Goal: Information Seeking & Learning: Get advice/opinions

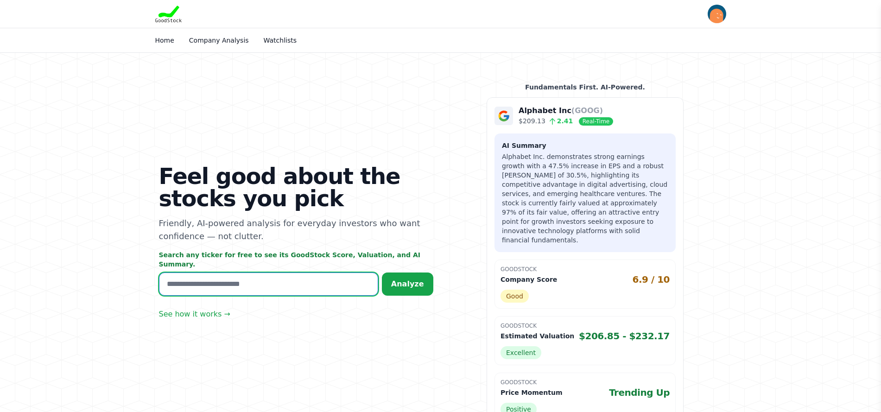
click at [265, 279] on input "text" at bounding box center [268, 283] width 219 height 23
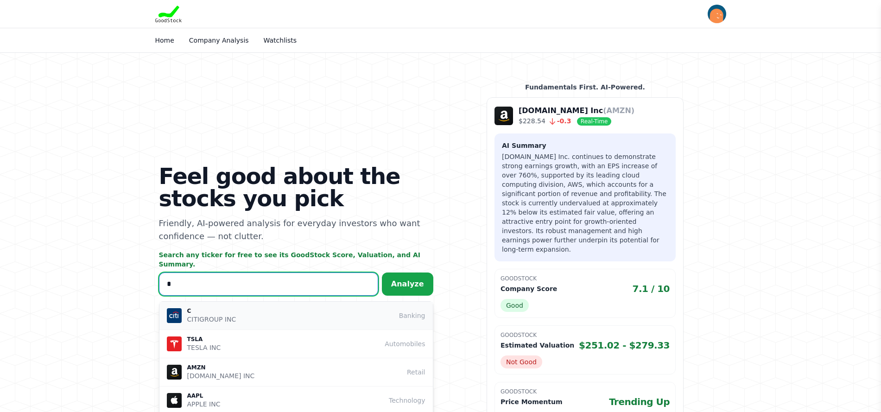
type input "*"
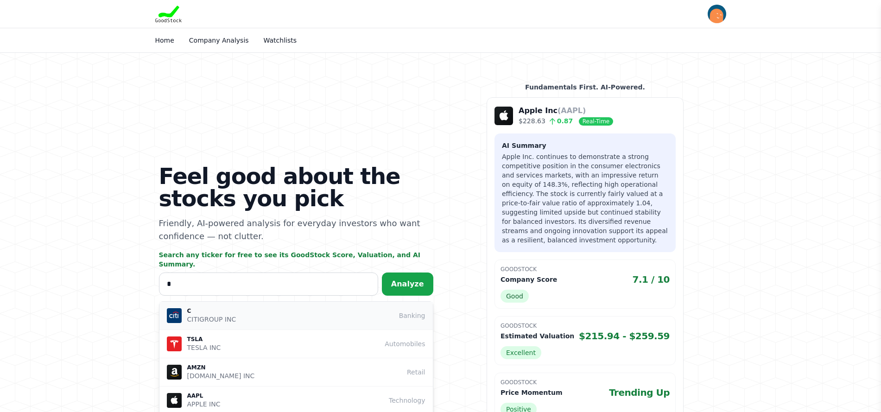
click at [309, 307] on div "C CITIGROUP INC Banking" at bounding box center [296, 315] width 258 height 17
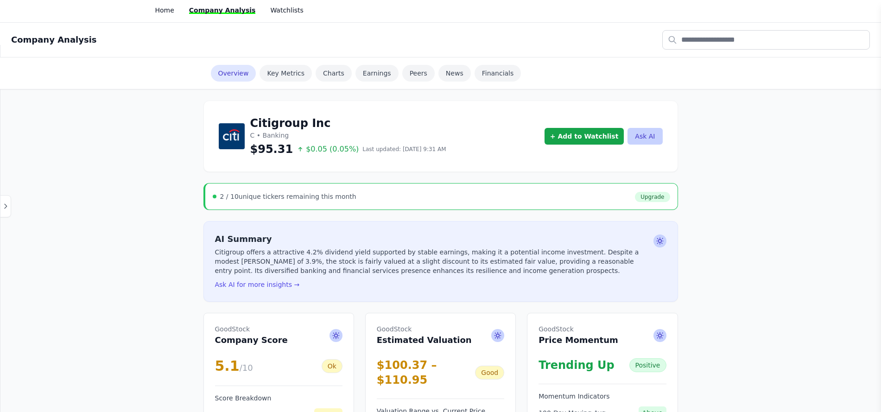
scroll to position [46, 0]
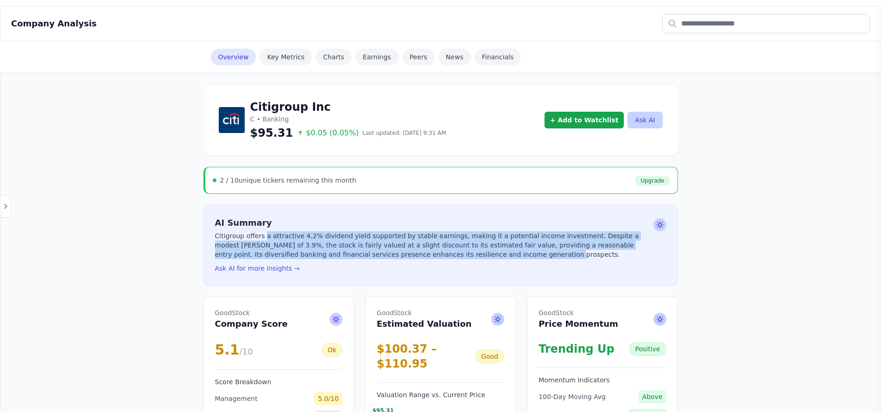
drag, startPoint x: 261, startPoint y: 236, endPoint x: 451, endPoint y: 251, distance: 190.1
click at [451, 251] on p "Citigroup offers a attractive 4.2% dividend yield supported by stable earnings,…" at bounding box center [432, 245] width 435 height 28
click at [496, 246] on p "Citigroup offers a attractive 4.2% dividend yield supported by stable earnings,…" at bounding box center [432, 245] width 435 height 28
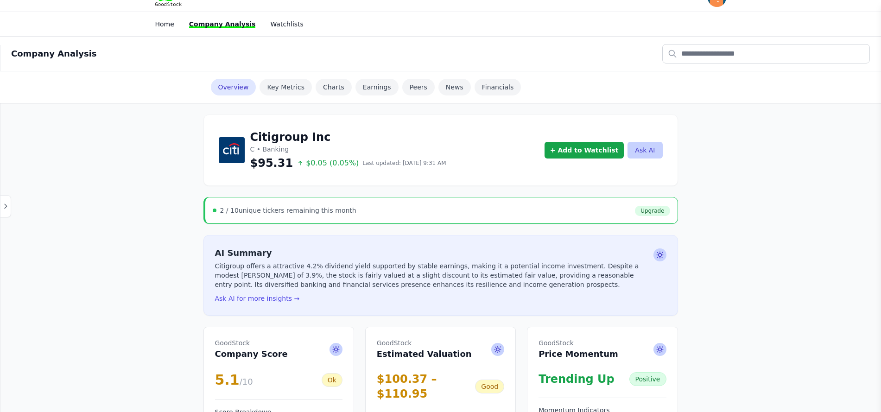
scroll to position [0, 0]
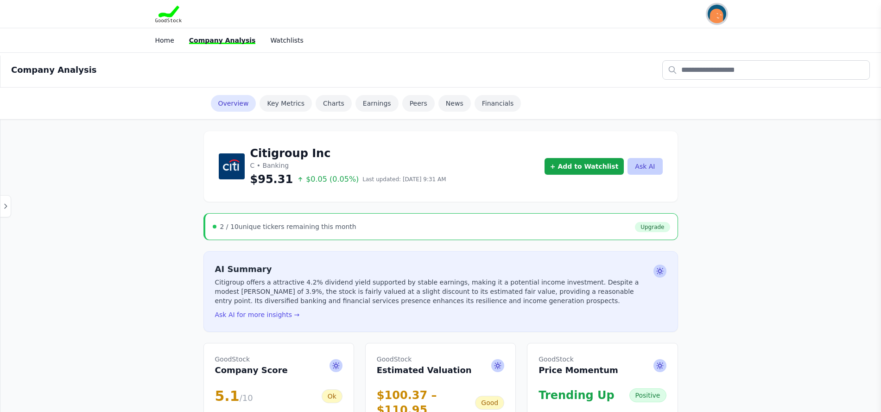
click at [715, 15] on img "button" at bounding box center [716, 14] width 19 height 19
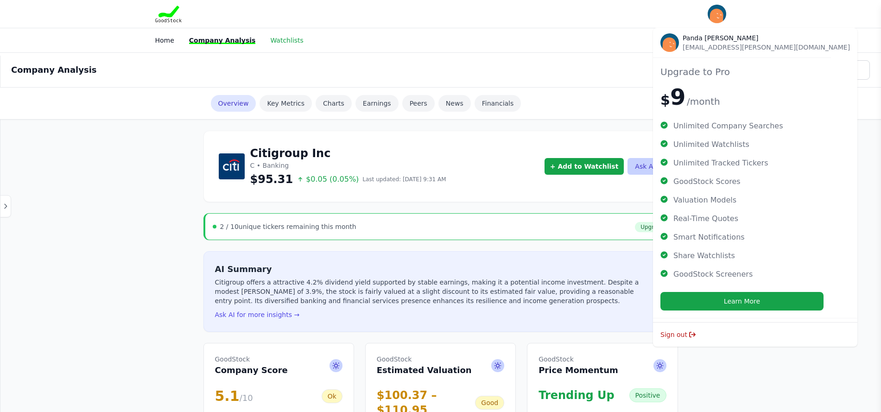
click at [281, 39] on link "Watchlists" at bounding box center [286, 40] width 33 height 7
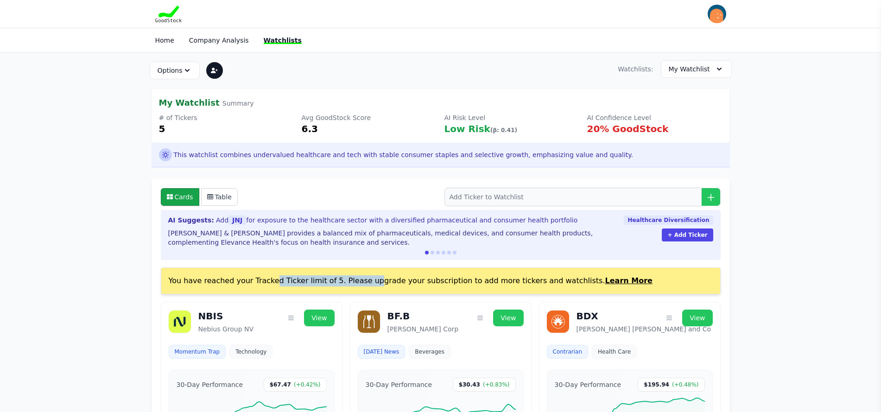
drag, startPoint x: 215, startPoint y: 280, endPoint x: 309, endPoint y: 283, distance: 94.1
click at [309, 283] on span "You have reached your Tracked Ticker limit of 5. Please upgrade your subscripti…" at bounding box center [411, 280] width 484 height 9
click at [163, 39] on link "Home" at bounding box center [164, 40] width 19 height 7
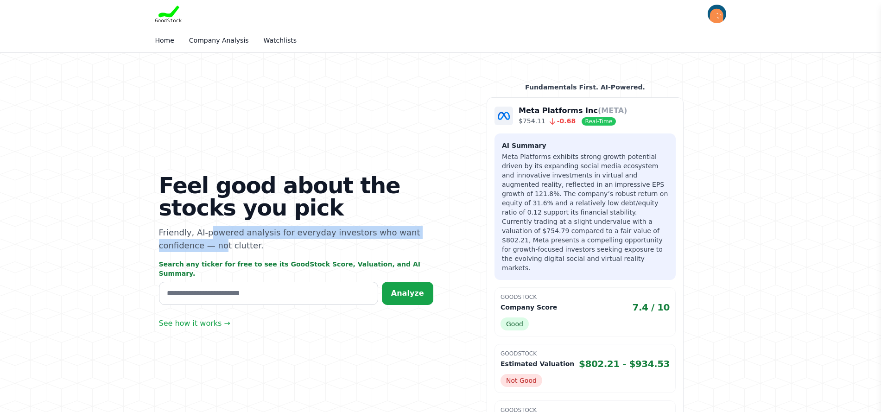
drag, startPoint x: 177, startPoint y: 233, endPoint x: 413, endPoint y: 230, distance: 235.8
click at [413, 230] on p "Friendly, AI-powered analysis for everyday investors who want confidence — not …" at bounding box center [296, 239] width 274 height 26
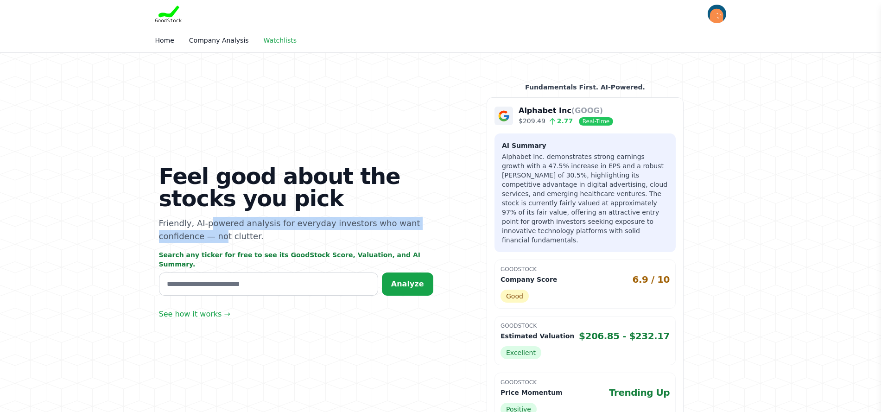
click at [272, 39] on link "Watchlists" at bounding box center [280, 40] width 33 height 7
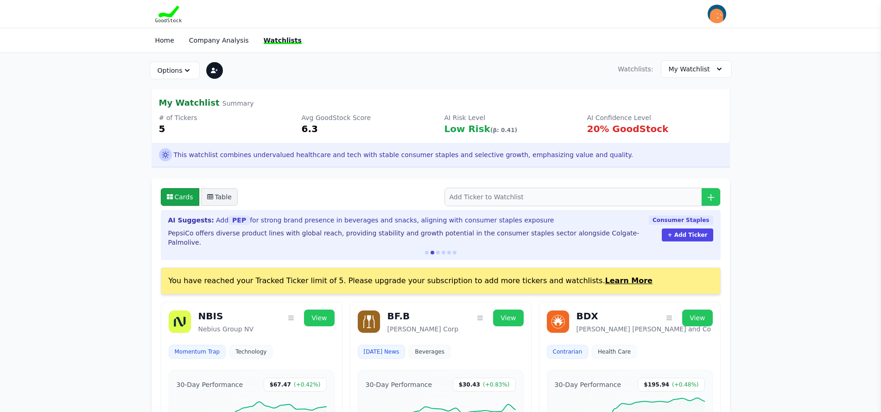
click at [224, 194] on button "Table" at bounding box center [219, 197] width 37 height 18
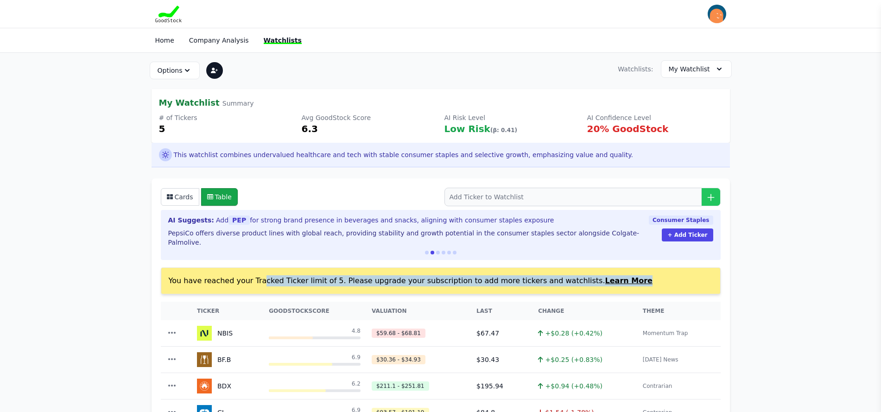
drag, startPoint x: 204, startPoint y: 275, endPoint x: 621, endPoint y: 278, distance: 417.4
click at [621, 278] on div "You have reached your Tracked Ticker limit of 5. Please upgrade your subscripti…" at bounding box center [441, 280] width 560 height 27
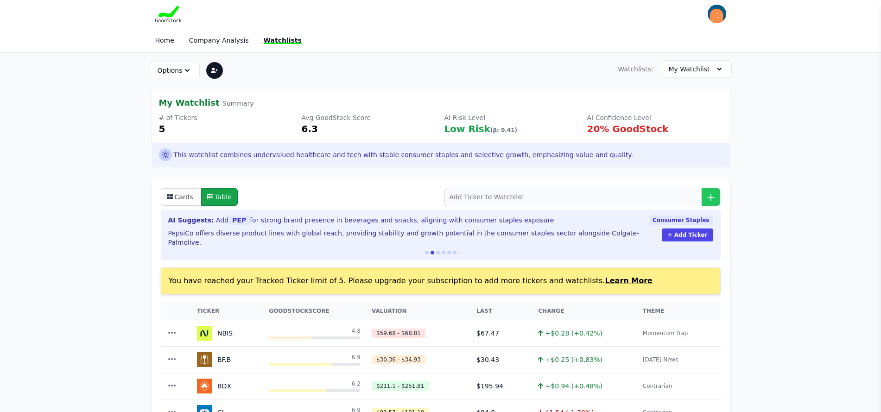
click at [621, 278] on div "You have reached your Tracked Ticker limit of 5. Please upgrade your subscripti…" at bounding box center [441, 280] width 560 height 27
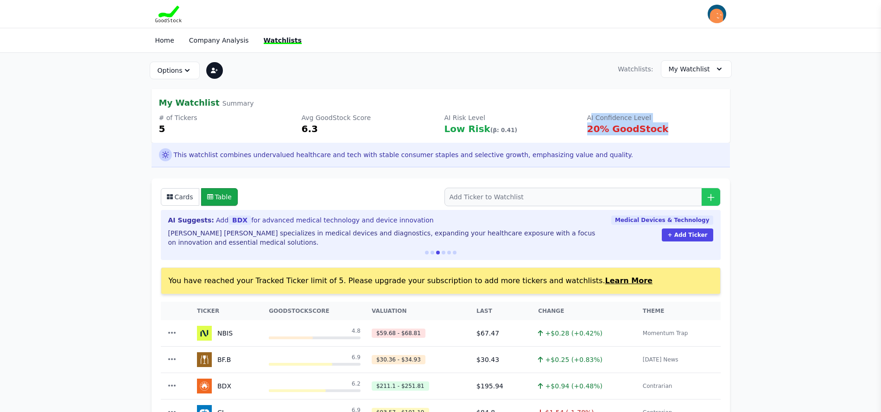
drag, startPoint x: 590, startPoint y: 117, endPoint x: 653, endPoint y: 126, distance: 63.7
click at [653, 126] on div "AI Confidence Level 20% GoodStock" at bounding box center [654, 124] width 135 height 22
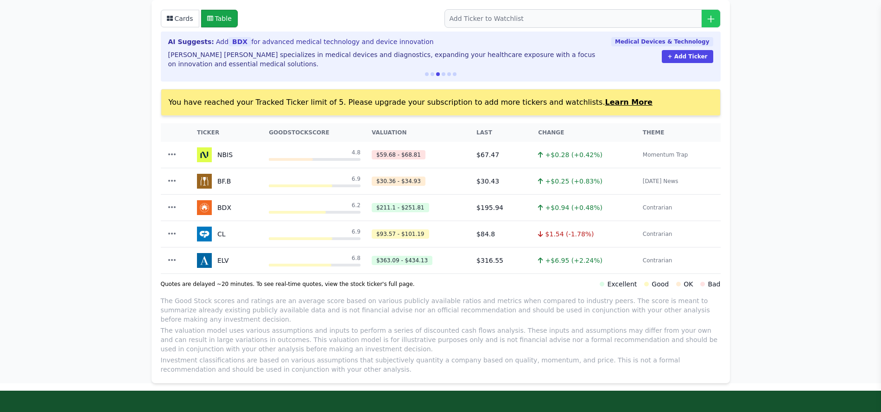
scroll to position [185, 0]
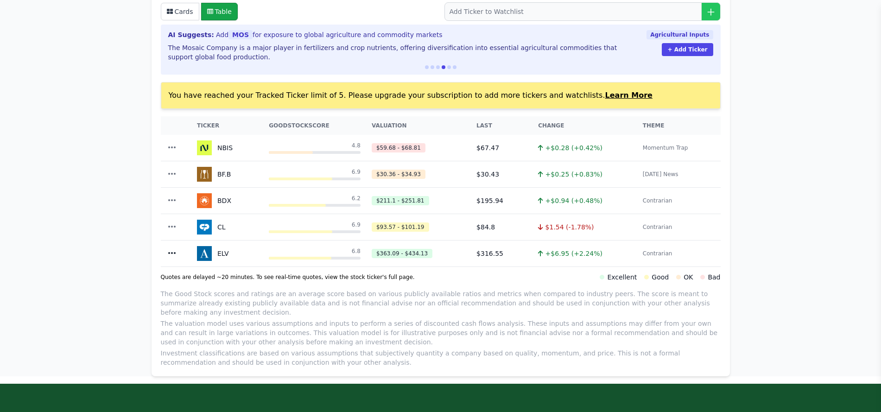
click at [171, 251] on icon "button" at bounding box center [171, 252] width 9 height 9
click at [163, 271] on link "View Full Page" at bounding box center [175, 273] width 90 height 17
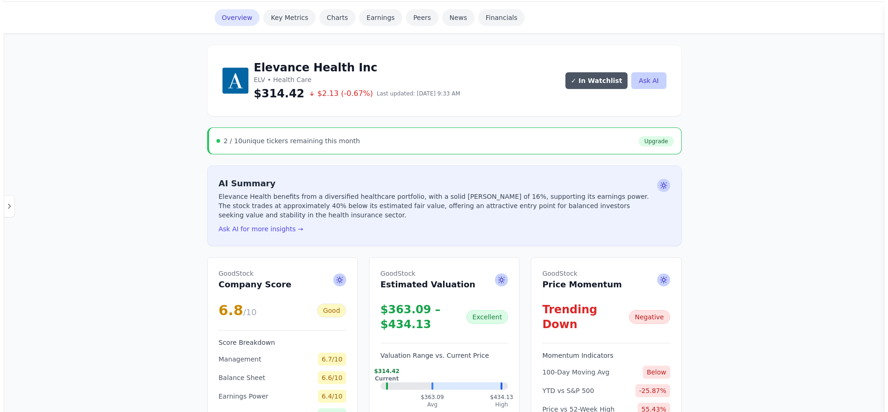
scroll to position [93, 0]
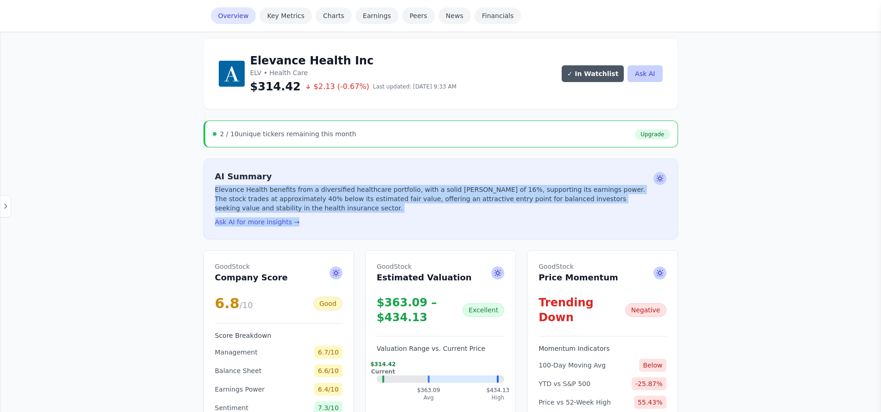
drag, startPoint x: 215, startPoint y: 189, endPoint x: 618, endPoint y: 213, distance: 402.8
click at [618, 213] on div "AI Summary Elevance Health benefits from a diversified healthcare portfolio, wi…" at bounding box center [432, 198] width 435 height 57
click at [273, 220] on button "Ask AI for more insights →" at bounding box center [257, 221] width 85 height 9
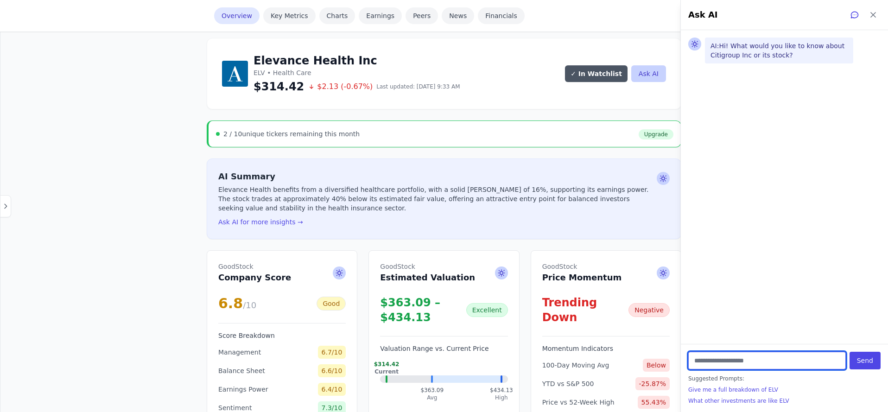
click at [717, 356] on input "text" at bounding box center [767, 361] width 158 height 18
type input "**********"
click at [849, 352] on button "Send" at bounding box center [864, 361] width 31 height 18
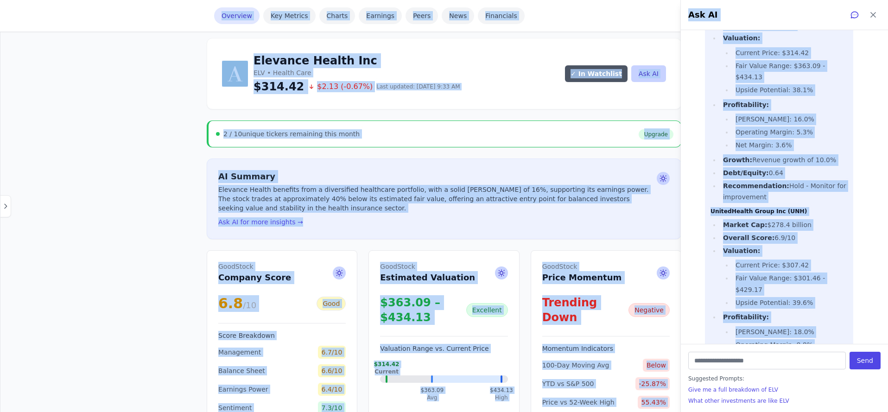
scroll to position [0, 0]
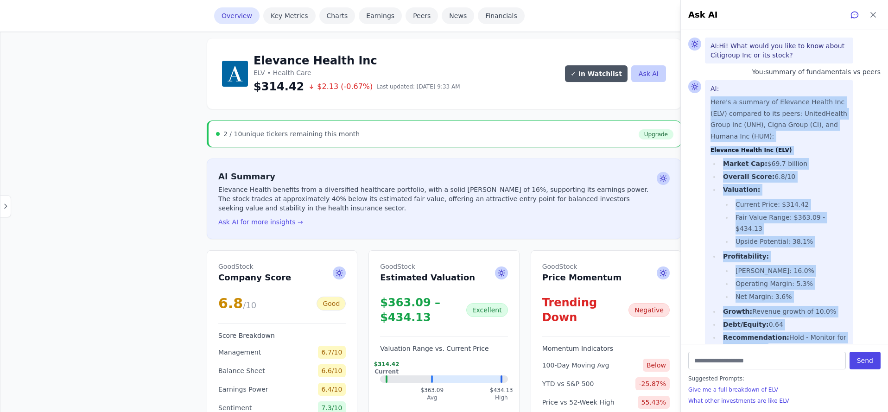
drag, startPoint x: 822, startPoint y: 319, endPoint x: 710, endPoint y: 102, distance: 244.1
copy div "Here's a summary of Elevance Health Inc (ELV) compared to its peers: UnitedHeal…"
